Goal: Information Seeking & Learning: Learn about a topic

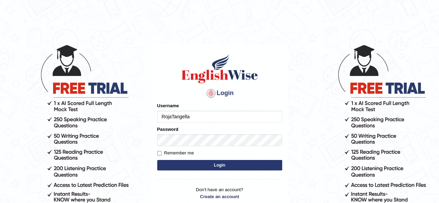
type input "RojaTangella"
click at [183, 132] on div "Password" at bounding box center [219, 136] width 125 height 20
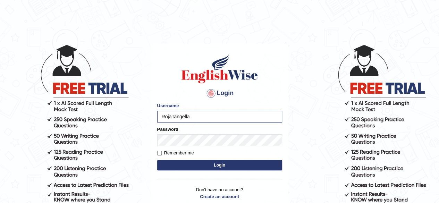
click at [183, 133] on div "Password" at bounding box center [219, 136] width 125 height 20
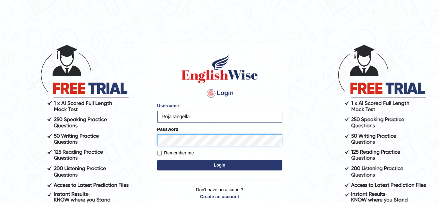
click at [157, 160] on button "Login" at bounding box center [219, 165] width 125 height 10
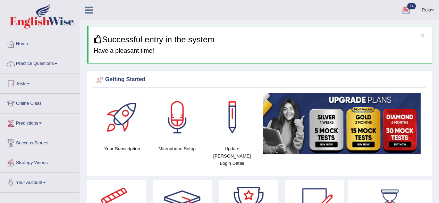
click at [406, 12] on div at bounding box center [406, 10] width 10 height 10
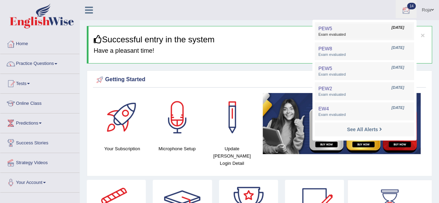
click at [344, 32] on link "PEW5 Aug 30, 2025 Exam evaluated" at bounding box center [365, 31] width 96 height 15
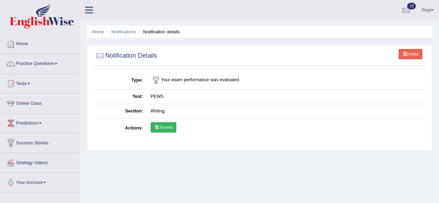
click at [171, 130] on link "Scores" at bounding box center [164, 127] width 26 height 10
click at [408, 10] on div at bounding box center [406, 10] width 10 height 10
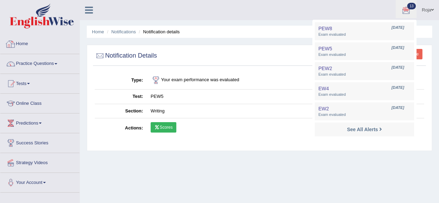
click at [17, 45] on link "Home" at bounding box center [39, 42] width 79 height 17
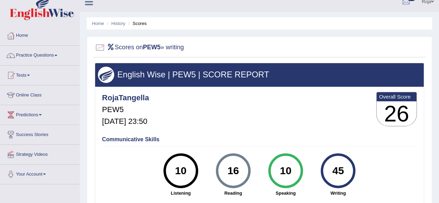
scroll to position [6, 0]
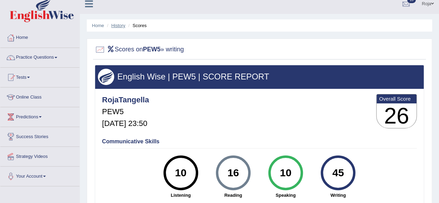
click at [120, 25] on link "History" at bounding box center [119, 25] width 14 height 5
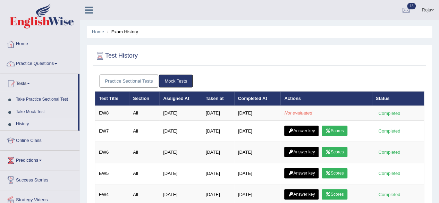
click at [141, 79] on link "Practice Sectional Tests" at bounding box center [129, 81] width 59 height 13
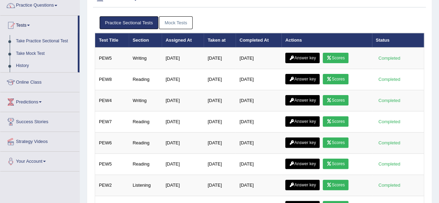
scroll to position [65, 0]
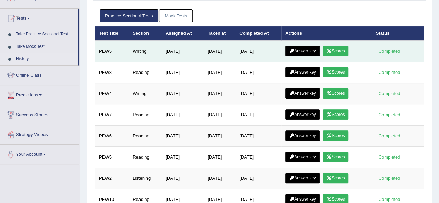
click at [304, 46] on link "Answer key" at bounding box center [303, 51] width 34 height 10
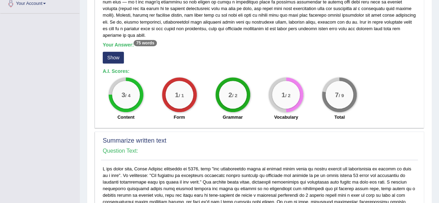
scroll to position [159, 0]
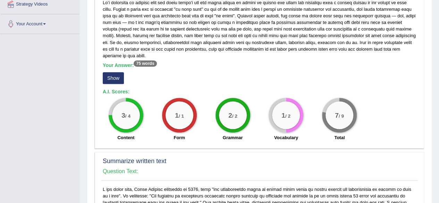
click at [118, 72] on button "Show" at bounding box center [113, 78] width 21 height 12
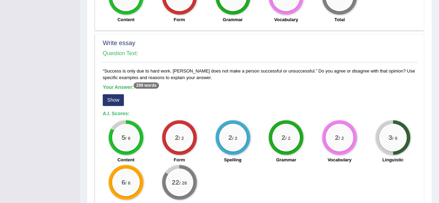
scroll to position [461, 0]
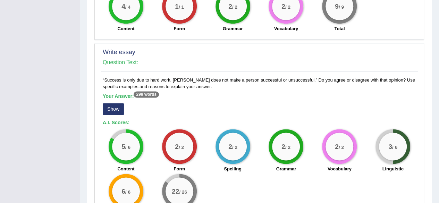
click at [114, 107] on button "Show" at bounding box center [113, 109] width 21 height 12
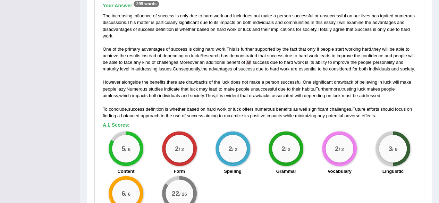
scroll to position [554, 0]
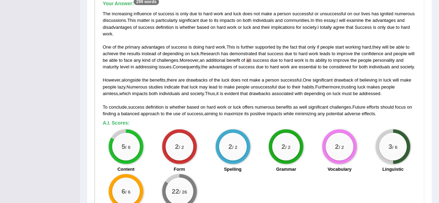
click at [255, 58] on span "success" at bounding box center [261, 60] width 16 height 5
click at [250, 58] on span "an" at bounding box center [249, 60] width 5 height 5
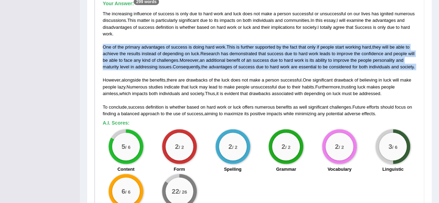
click at [250, 58] on span "an" at bounding box center [249, 60] width 5 height 5
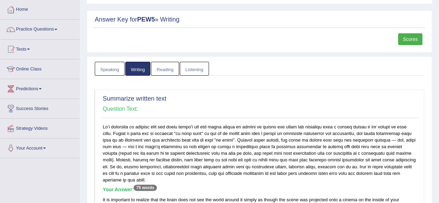
scroll to position [0, 0]
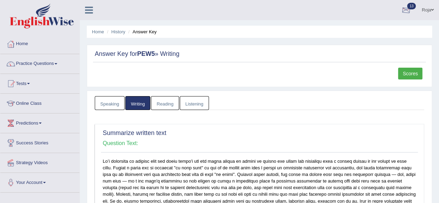
click at [409, 8] on div at bounding box center [406, 10] width 10 height 10
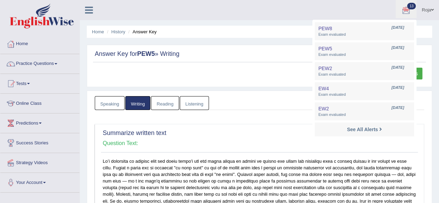
click at [409, 8] on div at bounding box center [406, 10] width 10 height 10
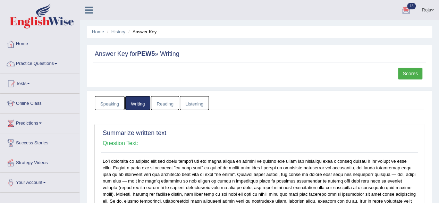
click at [409, 8] on div at bounding box center [406, 10] width 10 height 10
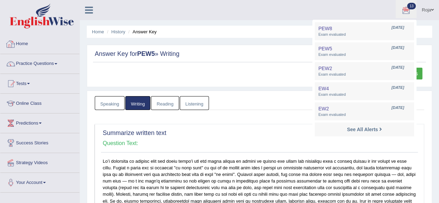
click at [29, 44] on link "Home" at bounding box center [39, 42] width 79 height 17
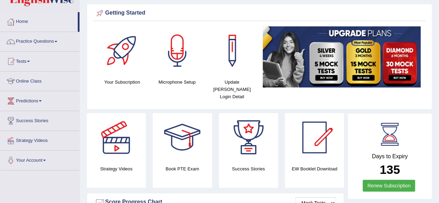
scroll to position [14, 0]
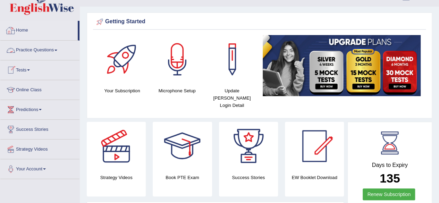
click at [41, 52] on link "Practice Questions" at bounding box center [39, 49] width 79 height 17
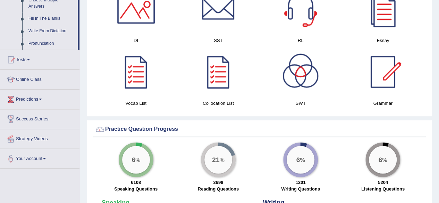
scroll to position [249, 0]
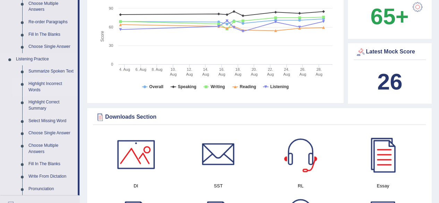
click at [45, 85] on link "Highlight Incorrect Words" at bounding box center [51, 87] width 52 height 18
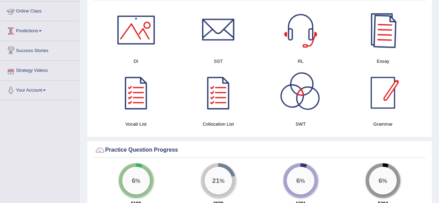
scroll to position [345, 0]
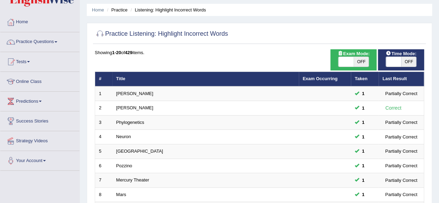
scroll to position [2, 0]
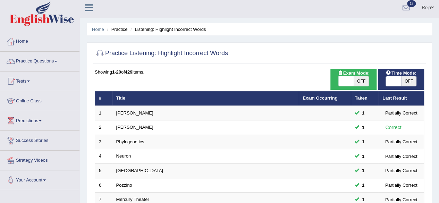
click at [439, 48] on html "Toggle navigation Home Practice Questions Speaking Practice Read Aloud Repeat S…" at bounding box center [219, 99] width 439 height 203
click at [390, 77] on span at bounding box center [393, 81] width 15 height 10
checkbox input "true"
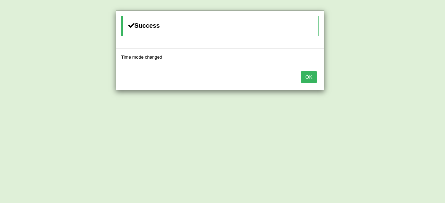
click at [309, 76] on button "OK" at bounding box center [309, 77] width 16 height 12
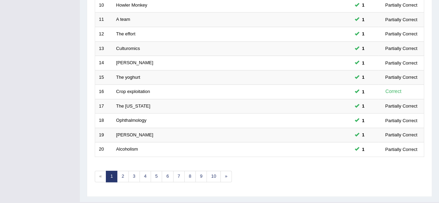
scroll to position [253, 0]
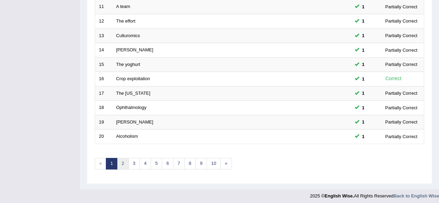
click at [124, 164] on link "2" at bounding box center [122, 163] width 11 height 11
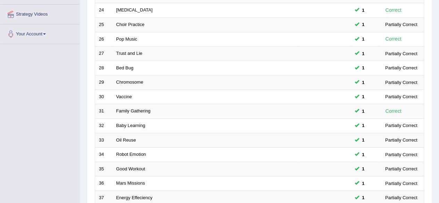
scroll to position [253, 0]
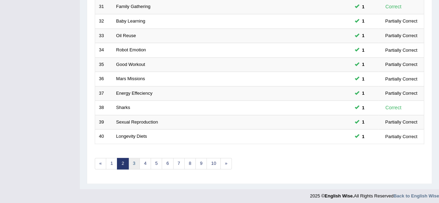
click at [133, 158] on link "3" at bounding box center [134, 163] width 11 height 11
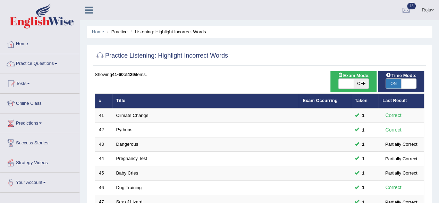
scroll to position [253, 0]
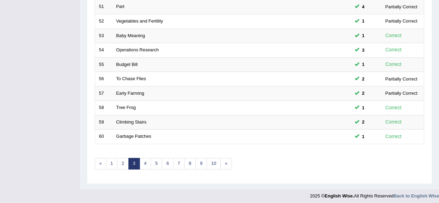
drag, startPoint x: 0, startPoint y: 0, endPoint x: 443, endPoint y: 139, distance: 464.7
click at [144, 166] on link "4" at bounding box center [145, 163] width 11 height 11
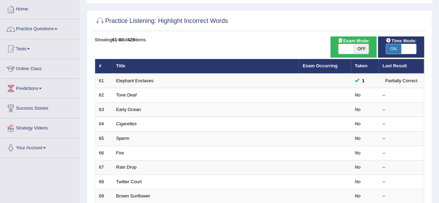
scroll to position [42, 0]
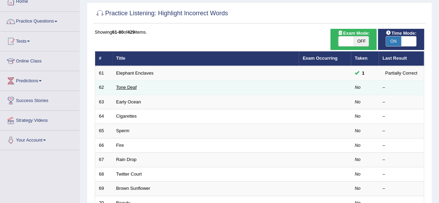
click at [127, 85] on link "Tone Deaf" at bounding box center [126, 87] width 20 height 5
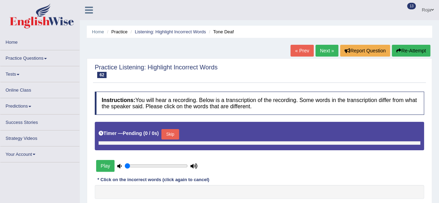
type input "0.45"
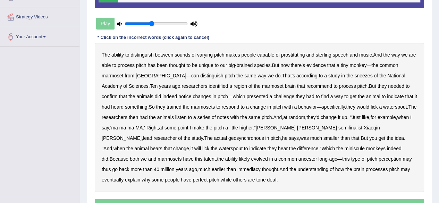
scroll to position [162, 0]
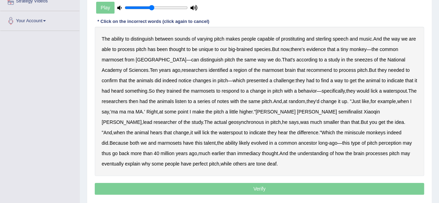
drag, startPoint x: 444, startPoint y: 55, endPoint x: 439, endPoint y: 135, distance: 80.1
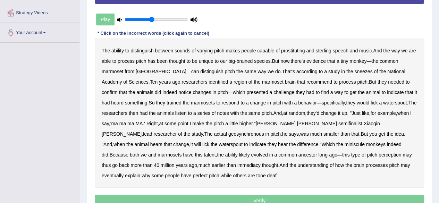
scroll to position [149, 0]
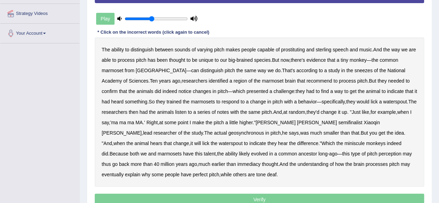
click at [295, 47] on b "prostituting" at bounding box center [293, 50] width 24 height 6
click at [324, 49] on b "sterling" at bounding box center [324, 50] width 16 height 6
click at [355, 69] on b "sneezes" at bounding box center [364, 71] width 18 height 6
click at [307, 79] on b "recommend" at bounding box center [320, 81] width 26 height 6
click at [339, 121] on b "semifinalist" at bounding box center [351, 123] width 24 height 6
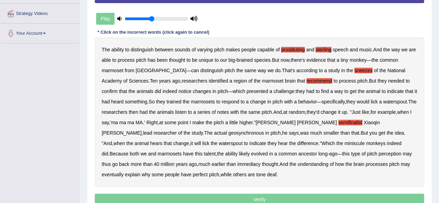
click at [229, 133] on b "geosynchronous" at bounding box center [247, 133] width 36 height 6
click at [238, 163] on b "immediacy" at bounding box center [249, 165] width 23 height 6
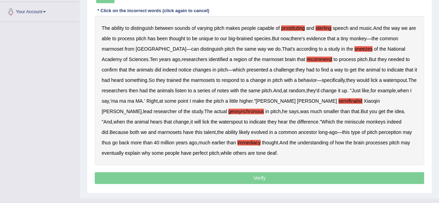
scroll to position [182, 0]
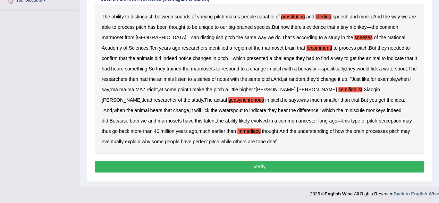
click at [329, 167] on button "Verify" at bounding box center [260, 167] width 330 height 12
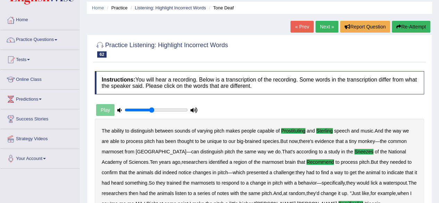
scroll to position [8, 0]
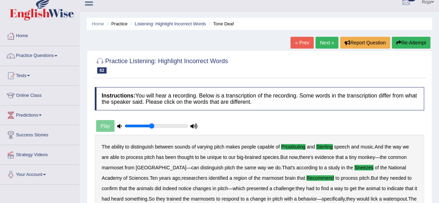
click at [325, 40] on link "Next »" at bounding box center [327, 43] width 23 height 12
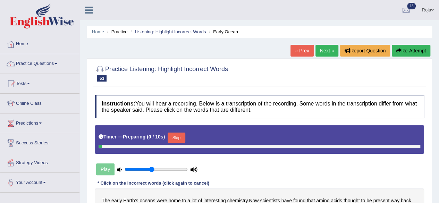
click at [439, 80] on html "Toggle navigation Home Practice Questions Speaking Practice Read Aloud Repeat S…" at bounding box center [219, 101] width 439 height 203
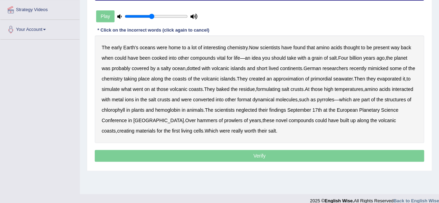
scroll to position [154, 0]
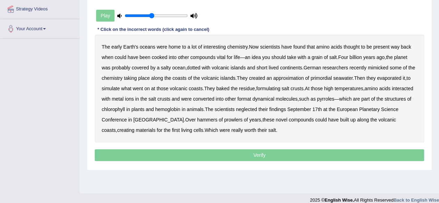
drag, startPoint x: 443, startPoint y: 80, endPoint x: 444, endPoint y: 160, distance: 80.6
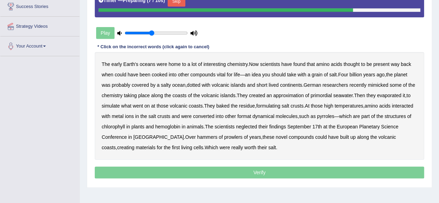
scroll to position [116, 0]
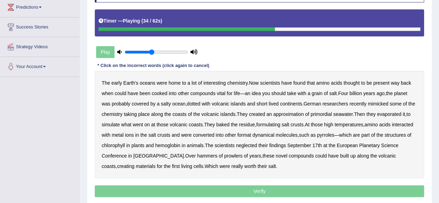
click at [276, 122] on b "formulating" at bounding box center [268, 125] width 24 height 6
click at [252, 134] on b "format" at bounding box center [245, 135] width 14 height 6
click at [274, 137] on b "dynamical" at bounding box center [264, 135] width 22 height 6
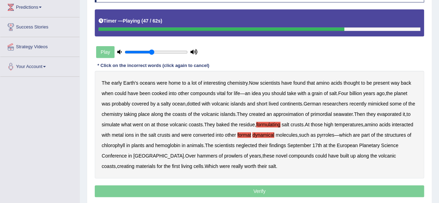
click at [257, 145] on b "neglected" at bounding box center [246, 146] width 21 height 6
click at [200, 155] on b "hammers" at bounding box center [207, 156] width 20 height 6
click at [224, 155] on b "prowlers" at bounding box center [233, 156] width 18 height 6
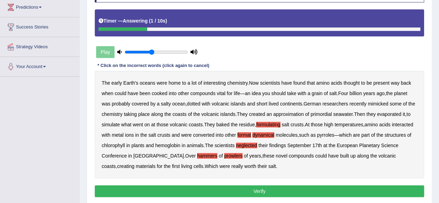
click at [239, 191] on button "Verify" at bounding box center [260, 192] width 330 height 12
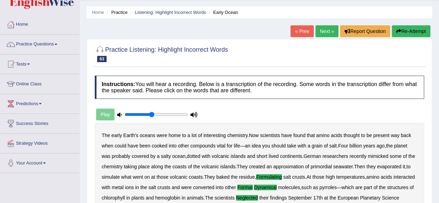
scroll to position [20, 0]
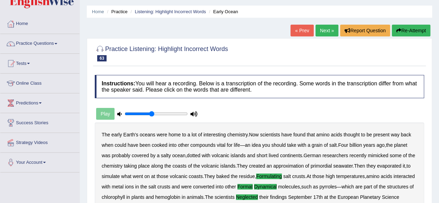
click at [323, 29] on link "Next »" at bounding box center [327, 31] width 23 height 12
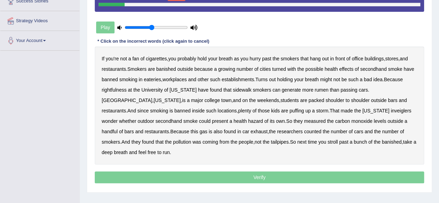
scroll to position [149, 0]
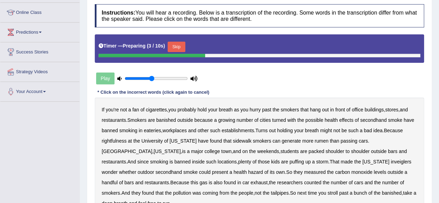
scroll to position [132, 0]
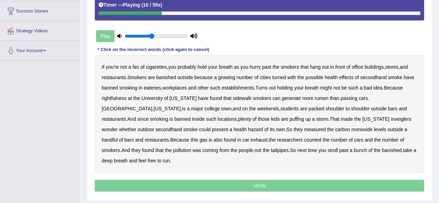
click at [281, 77] on b "turned" at bounding box center [279, 78] width 14 height 6
click at [117, 98] on b "rightfulness" at bounding box center [114, 99] width 25 height 6
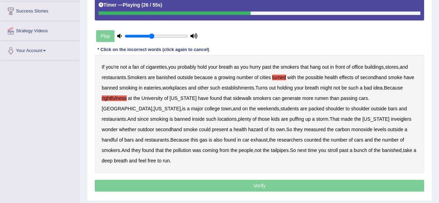
click at [315, 98] on b "rumen" at bounding box center [322, 99] width 14 height 6
click at [309, 108] on b "packed" at bounding box center [317, 109] width 16 height 6
click at [391, 118] on b "inveiglers" at bounding box center [401, 119] width 20 height 6
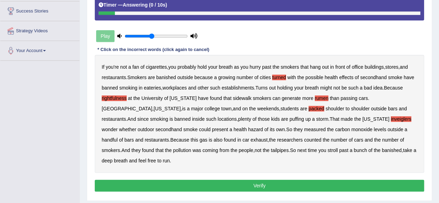
click at [309, 108] on b "packed" at bounding box center [317, 109] width 16 height 6
click at [253, 180] on button "Verify" at bounding box center [260, 186] width 330 height 12
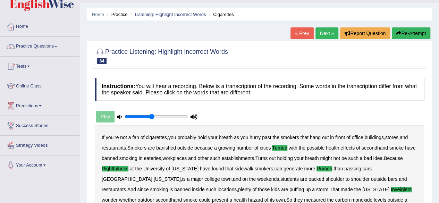
scroll to position [179, 0]
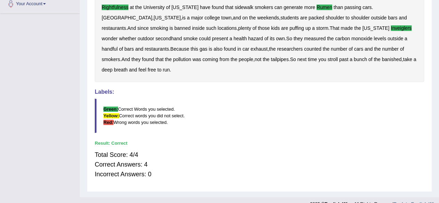
drag, startPoint x: 439, startPoint y: 161, endPoint x: 439, endPoint y: 93, distance: 68.4
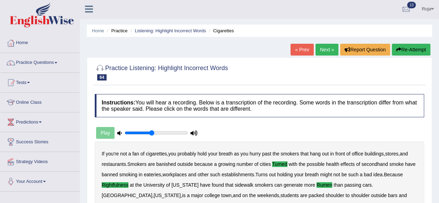
click at [331, 54] on link "Next »" at bounding box center [327, 50] width 23 height 12
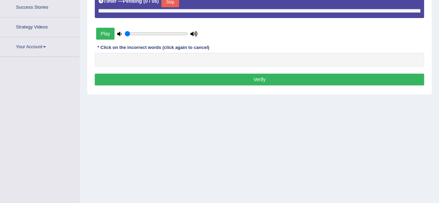
type input "0.45"
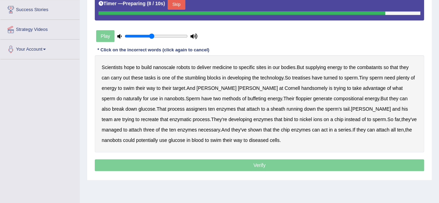
click at [143, 68] on b "build" at bounding box center [146, 68] width 10 height 6
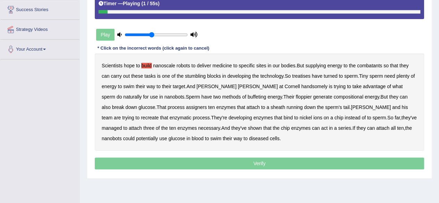
click at [147, 66] on b "build" at bounding box center [146, 66] width 10 height 6
click at [372, 67] on b "combatants" at bounding box center [369, 66] width 25 height 6
click at [304, 76] on b "treatises" at bounding box center [302, 76] width 18 height 6
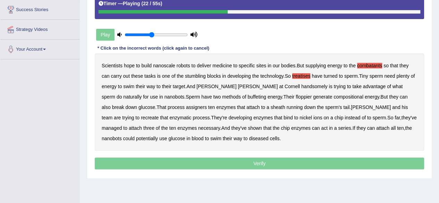
click at [302, 85] on b "handsomely" at bounding box center [315, 87] width 26 height 6
click at [248, 96] on b "buffeting" at bounding box center [257, 97] width 18 height 6
click at [296, 96] on b "floppier" at bounding box center [304, 97] width 16 height 6
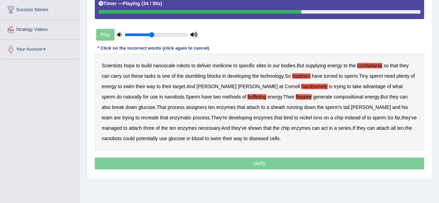
click at [186, 107] on b "assigners" at bounding box center [196, 108] width 21 height 6
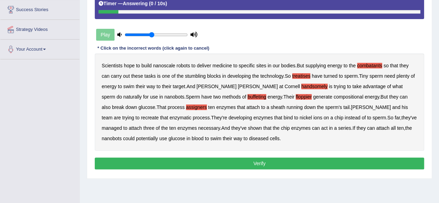
click at [215, 162] on button "Verify" at bounding box center [260, 164] width 330 height 12
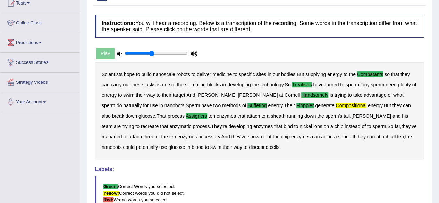
scroll to position [0, 0]
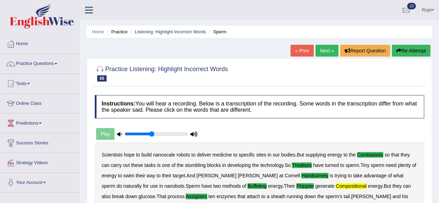
click at [332, 54] on link "Next »" at bounding box center [327, 51] width 23 height 12
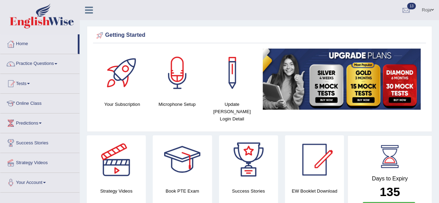
scroll to position [985, 0]
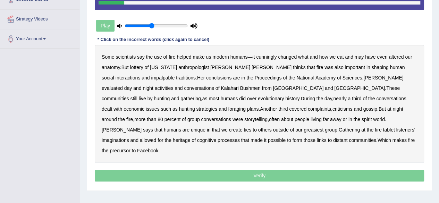
scroll to position [161, 0]
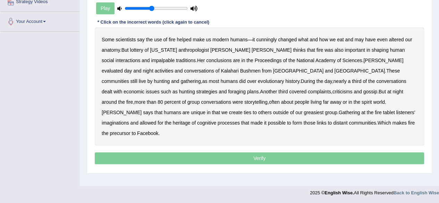
drag, startPoint x: 0, startPoint y: 0, endPoint x: 444, endPoint y: 153, distance: 469.7
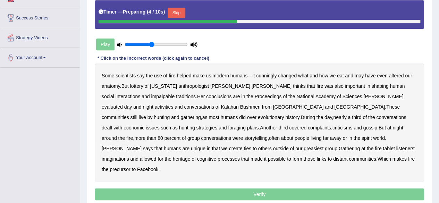
scroll to position [122, 0]
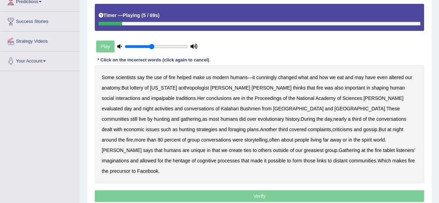
click at [266, 77] on b "cunningly" at bounding box center [266, 78] width 20 height 6
click at [134, 86] on b "lottery" at bounding box center [136, 88] width 13 height 6
click at [175, 96] on b "impalpable" at bounding box center [163, 99] width 24 height 6
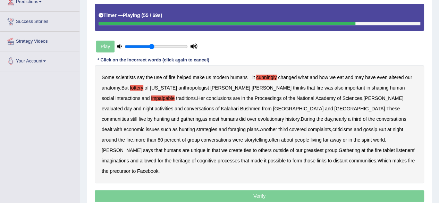
click at [304, 152] on b "greasiest" at bounding box center [314, 151] width 20 height 6
click at [383, 150] on b "tablet" at bounding box center [389, 151] width 12 height 6
click at [191, 158] on b "heritage" at bounding box center [182, 161] width 18 height 6
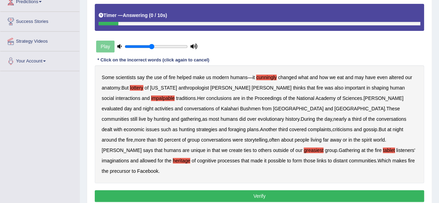
click at [260, 190] on button "Verify" at bounding box center [260, 196] width 330 height 12
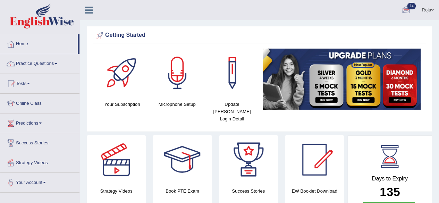
click at [404, 7] on div at bounding box center [406, 10] width 10 height 10
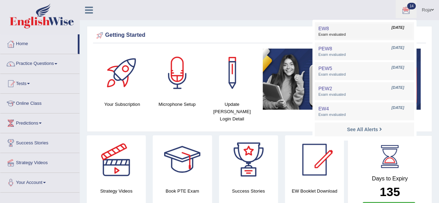
click at [361, 30] on link "EW8 [DATE] Exam evaluated" at bounding box center [365, 31] width 96 height 15
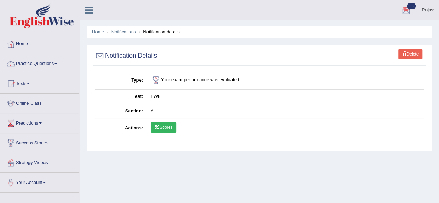
click at [167, 125] on link "Scores" at bounding box center [164, 127] width 26 height 10
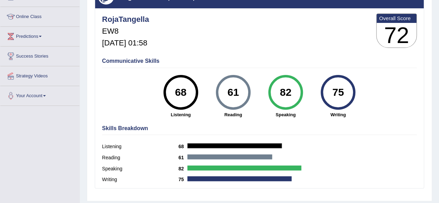
scroll to position [85, 0]
